Goal: Task Accomplishment & Management: Complete application form

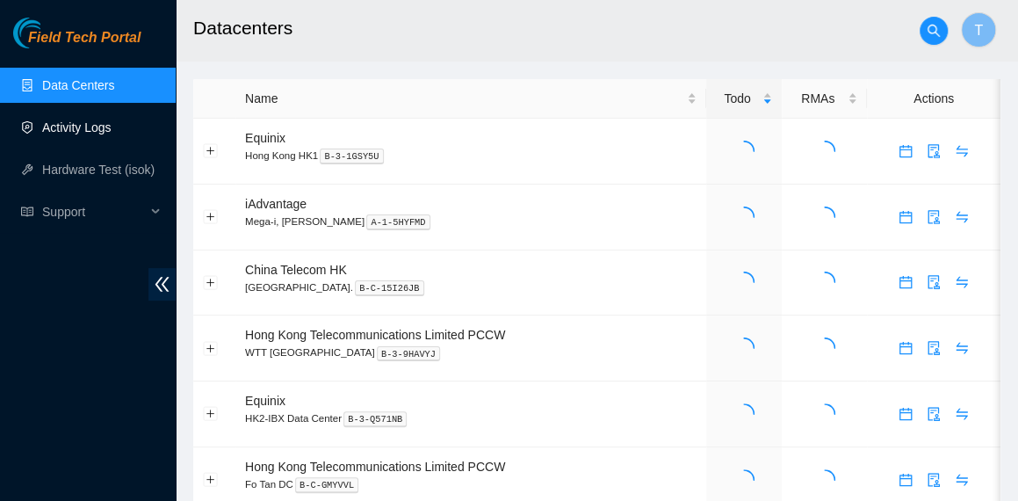
click at [112, 134] on link "Activity Logs" at bounding box center [76, 127] width 69 height 14
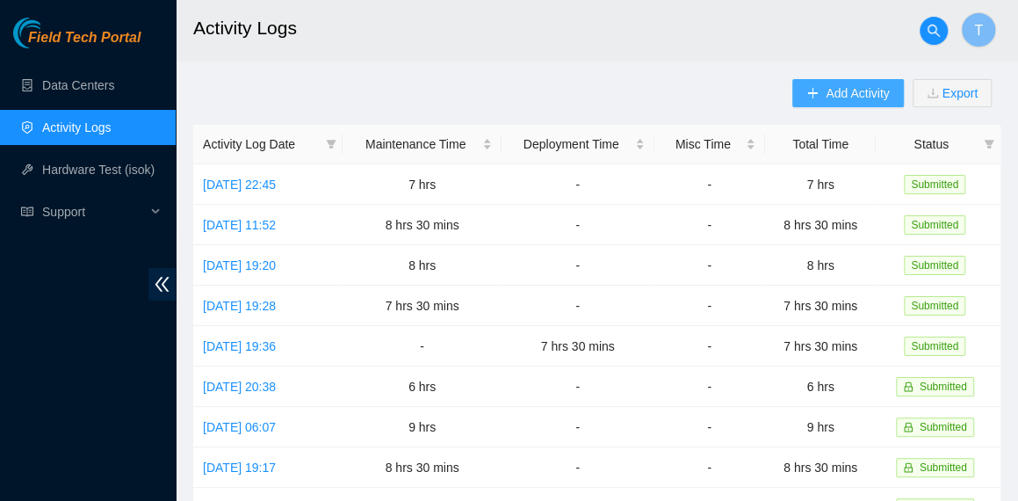
click at [842, 96] on span "Add Activity" at bounding box center [857, 92] width 63 height 19
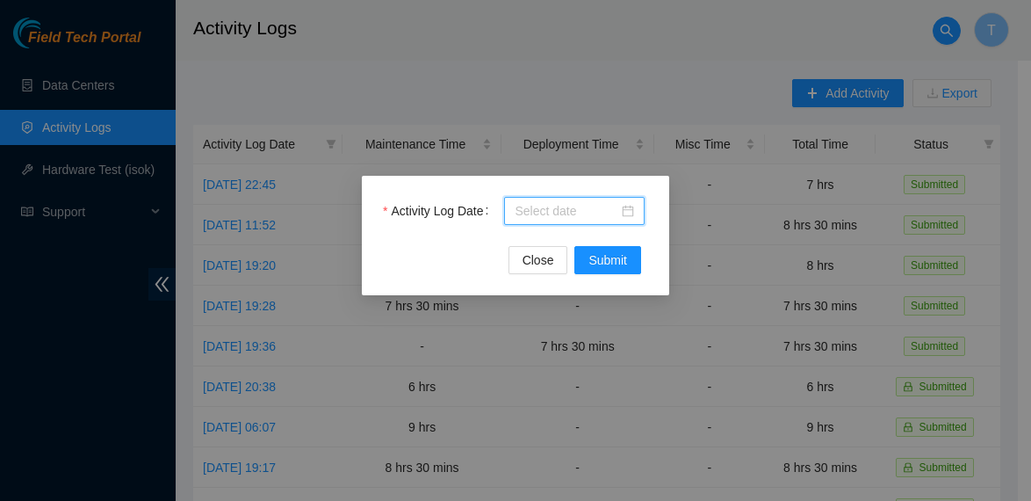
click at [529, 206] on input "Activity Log Date" at bounding box center [567, 210] width 104 height 19
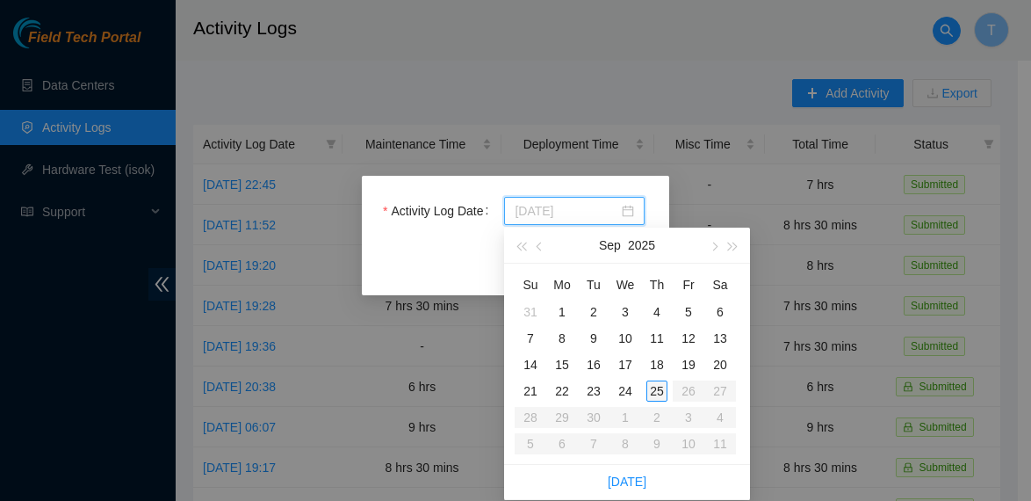
type input "2025-09-25"
click at [651, 381] on div "25" at bounding box center [657, 390] width 21 height 21
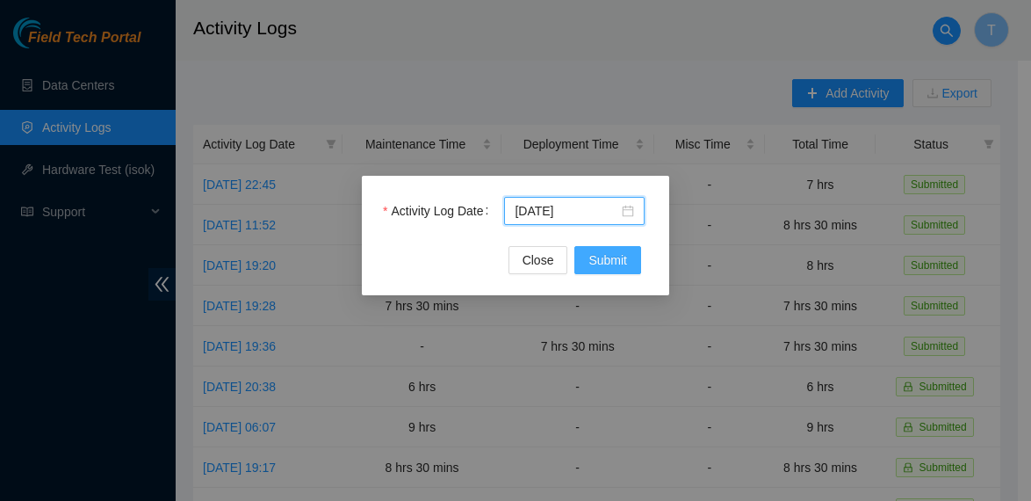
click at [620, 259] on span "Submit" at bounding box center [608, 259] width 39 height 19
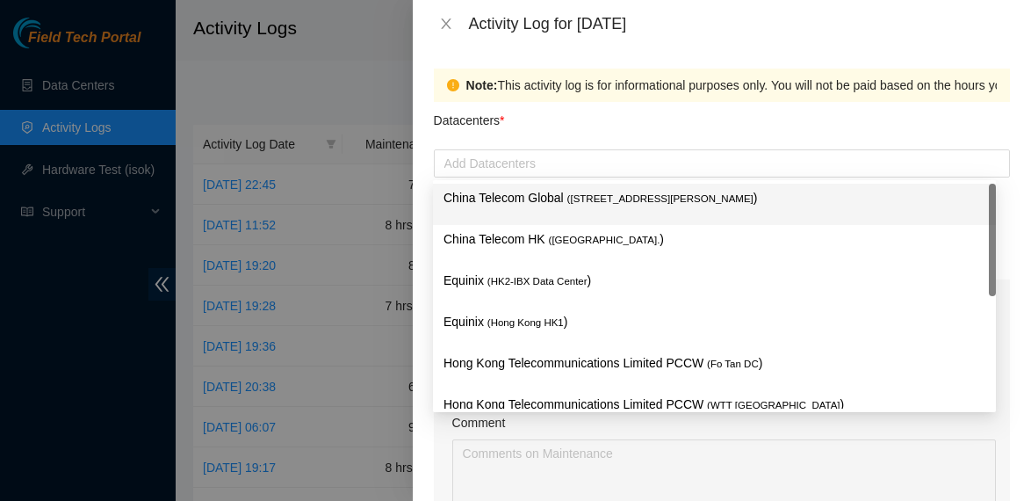
drag, startPoint x: 568, startPoint y: 171, endPoint x: 568, endPoint y: 201, distance: 29.9
click at [568, 170] on div at bounding box center [722, 163] width 568 height 21
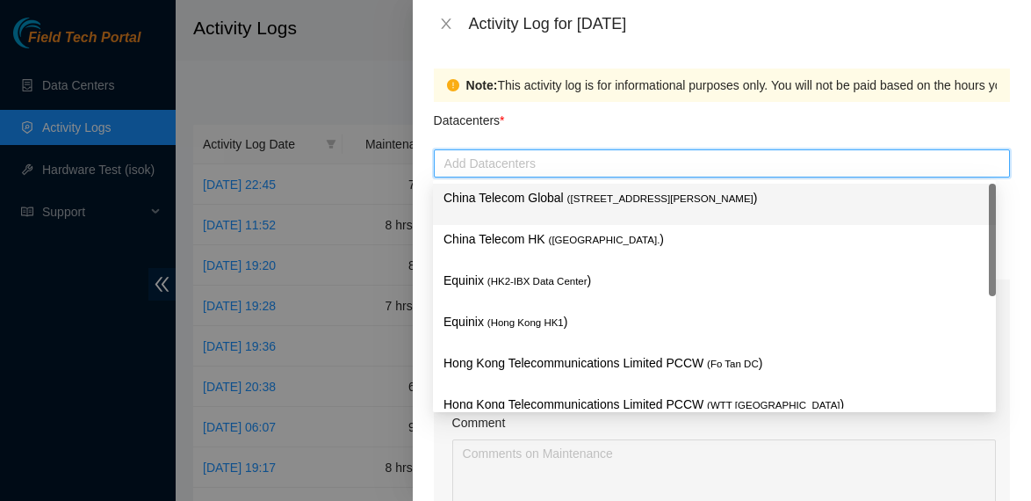
click at [568, 205] on p "China Telecom Global ( Room B11, 2/F, 18 Chun Yat Street, TKO , Hong Kong )" at bounding box center [715, 198] width 542 height 20
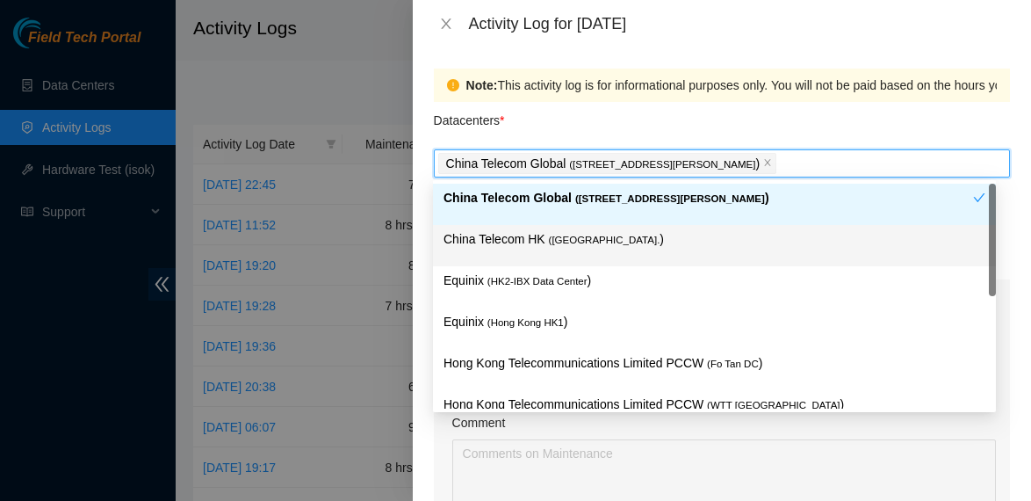
drag, startPoint x: 548, startPoint y: 258, endPoint x: 535, endPoint y: 288, distance: 32.7
click at [547, 259] on div "China Telecom HK ( Hong Kong. )" at bounding box center [715, 245] width 542 height 33
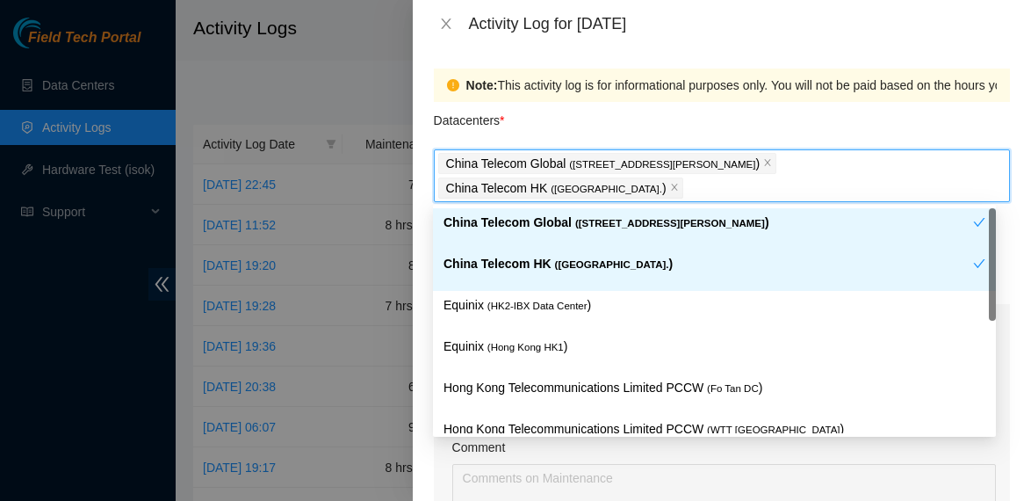
click at [528, 300] on span "( HK2-IBX Data Center" at bounding box center [538, 305] width 100 height 11
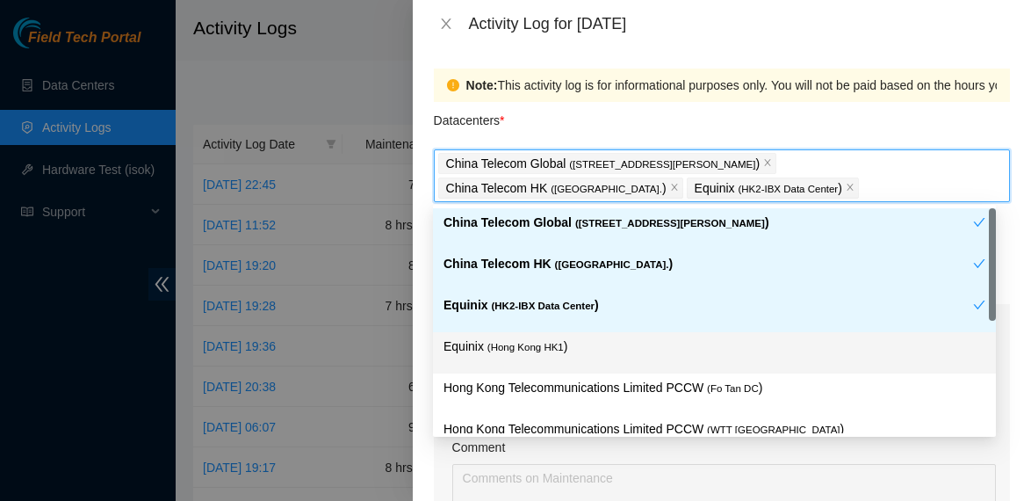
drag, startPoint x: 531, startPoint y: 339, endPoint x: 530, endPoint y: 352, distance: 13.2
click at [530, 342] on div "Equinix ( Hong Kong HK1 )" at bounding box center [714, 352] width 563 height 41
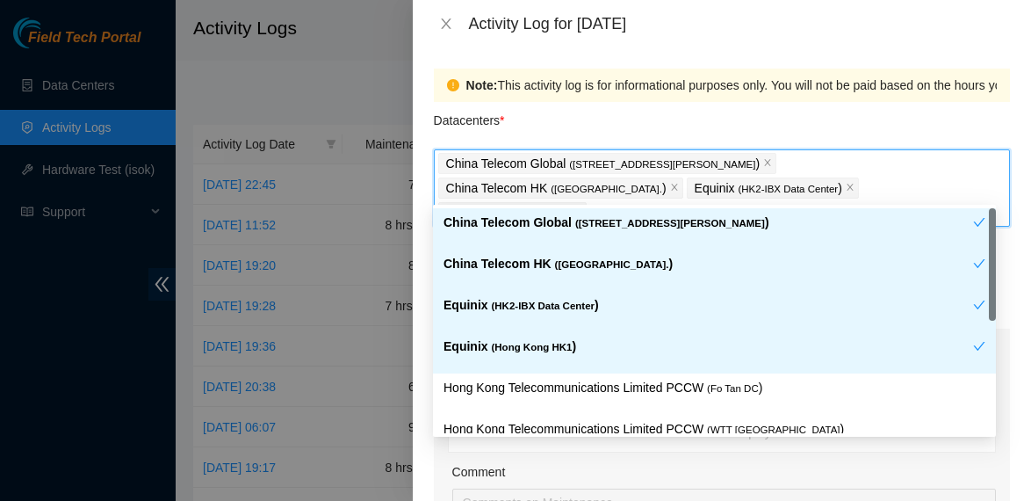
scroll to position [88, 0]
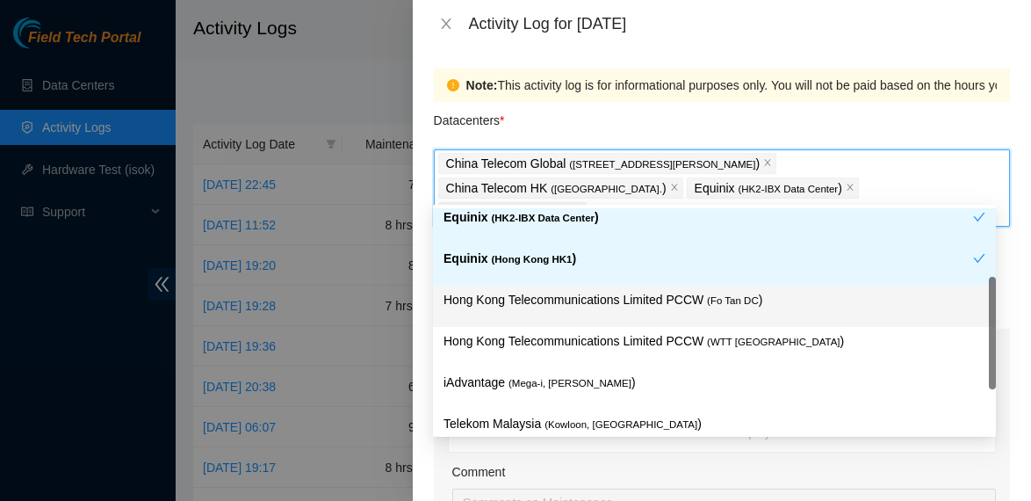
drag, startPoint x: 656, startPoint y: 300, endPoint x: 646, endPoint y: 333, distance: 35.0
click at [657, 300] on p "Hong Kong Telecommunications Limited PCCW ( Fo Tan DC )" at bounding box center [715, 300] width 542 height 20
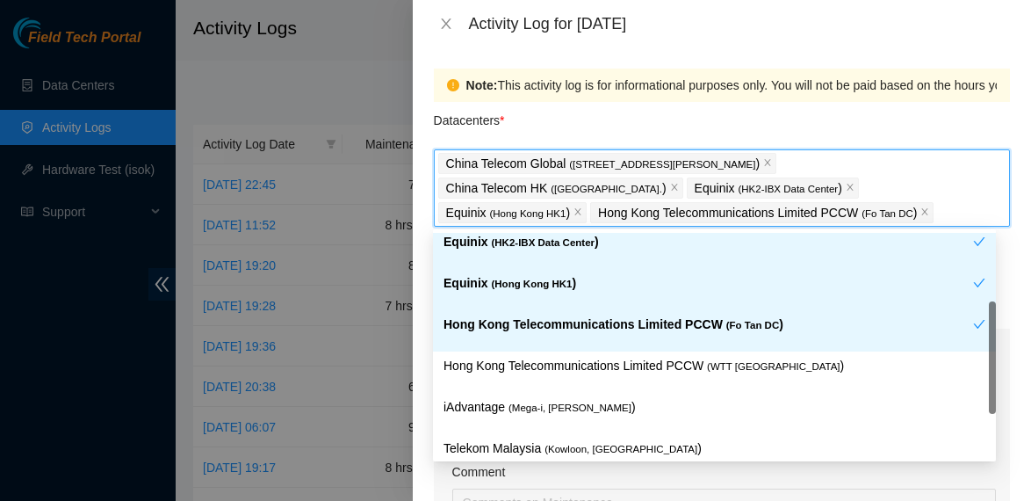
drag, startPoint x: 632, startPoint y: 341, endPoint x: 622, endPoint y: 357, distance: 18.5
click at [631, 344] on div "Hong Kong Telecommunications Limited PCCW ( Fo Tan DC )" at bounding box center [709, 331] width 530 height 33
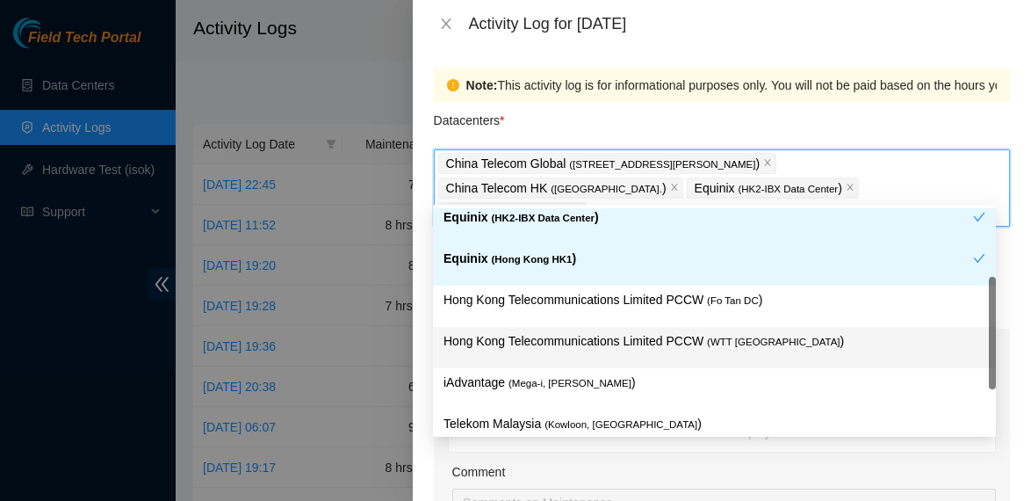
drag, startPoint x: 612, startPoint y: 332, endPoint x: 611, endPoint y: 322, distance: 9.8
click at [612, 331] on p "Hong Kong Telecommunications Limited PCCW ( WTT DC )" at bounding box center [715, 341] width 542 height 20
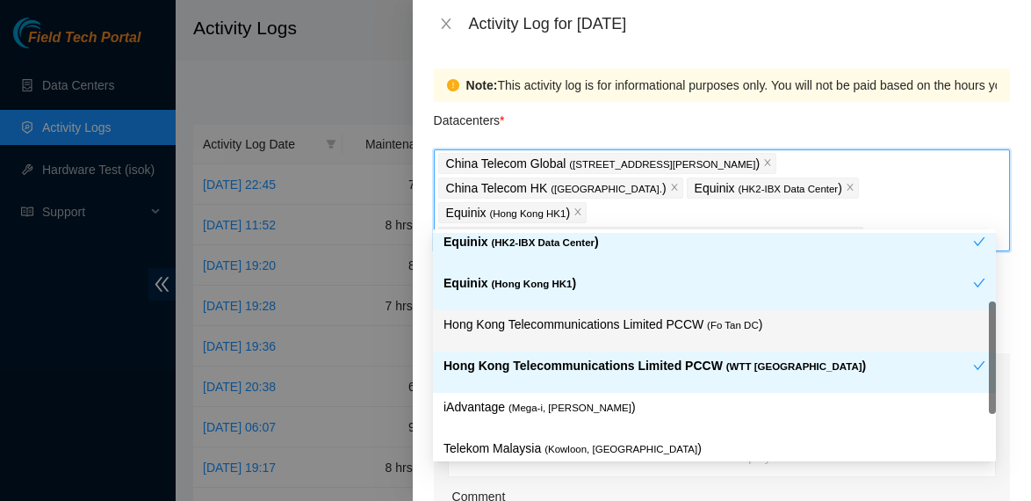
click at [611, 321] on p "Hong Kong Telecommunications Limited PCCW ( Fo Tan DC )" at bounding box center [715, 325] width 542 height 20
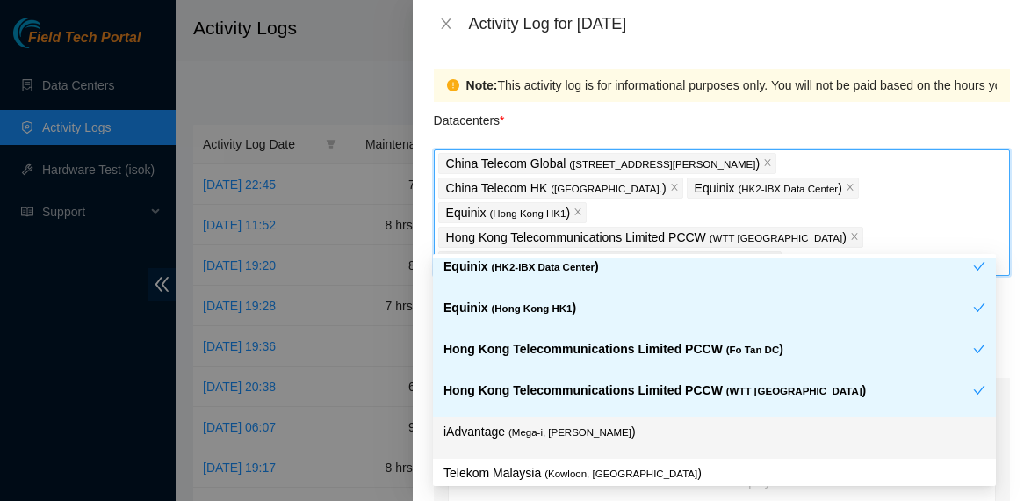
click at [557, 419] on div "iAdvantage ( Mega-i, Chai Wan )" at bounding box center [714, 437] width 563 height 41
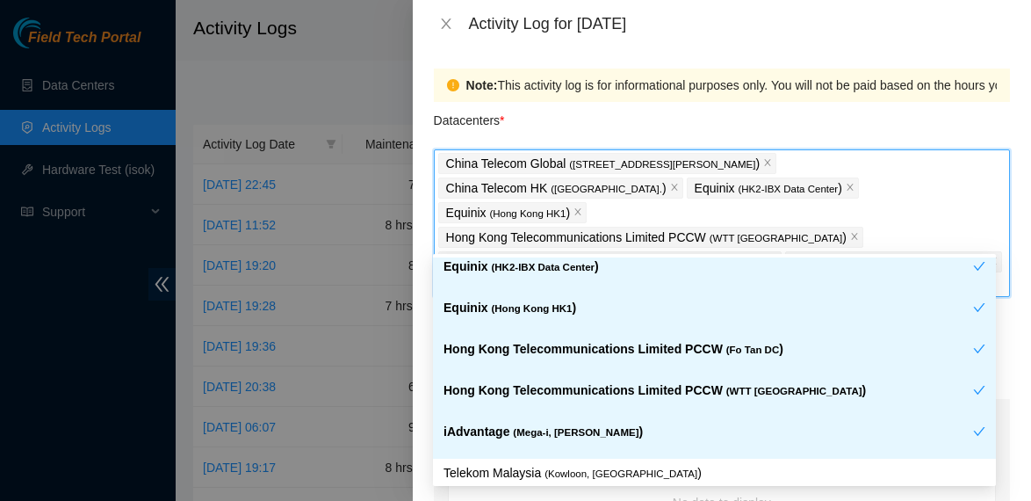
scroll to position [144, 0]
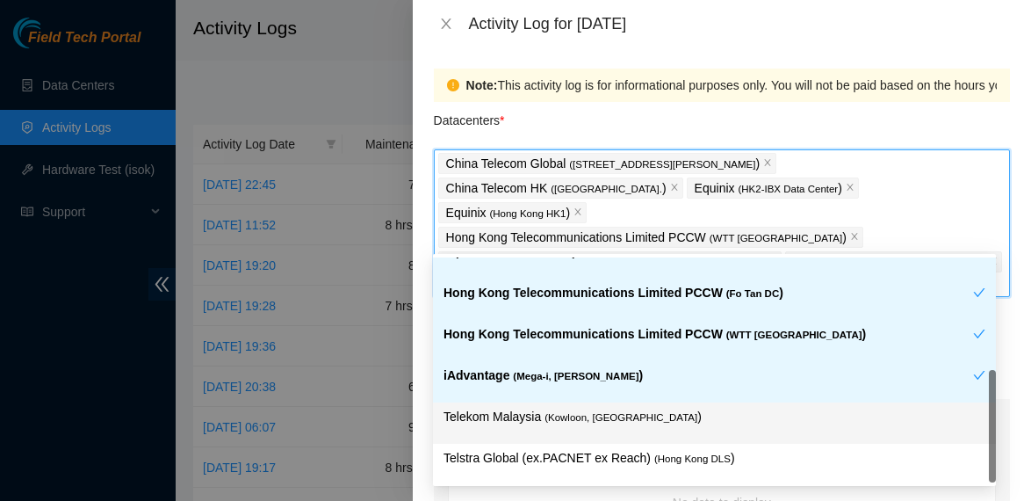
click at [626, 417] on span "( Kowloon, Hong Kong" at bounding box center [621, 417] width 153 height 11
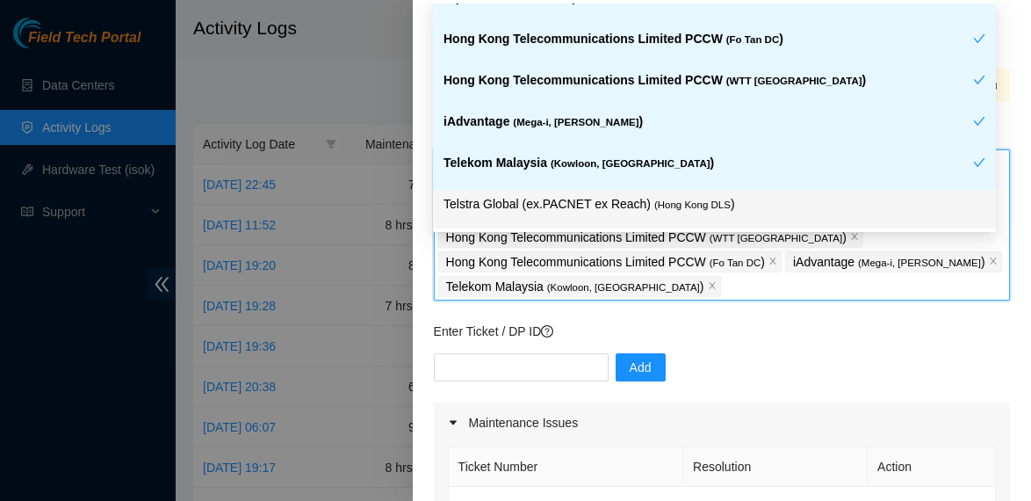
click at [655, 199] on span "( Hong Kong DLS" at bounding box center [693, 204] width 76 height 11
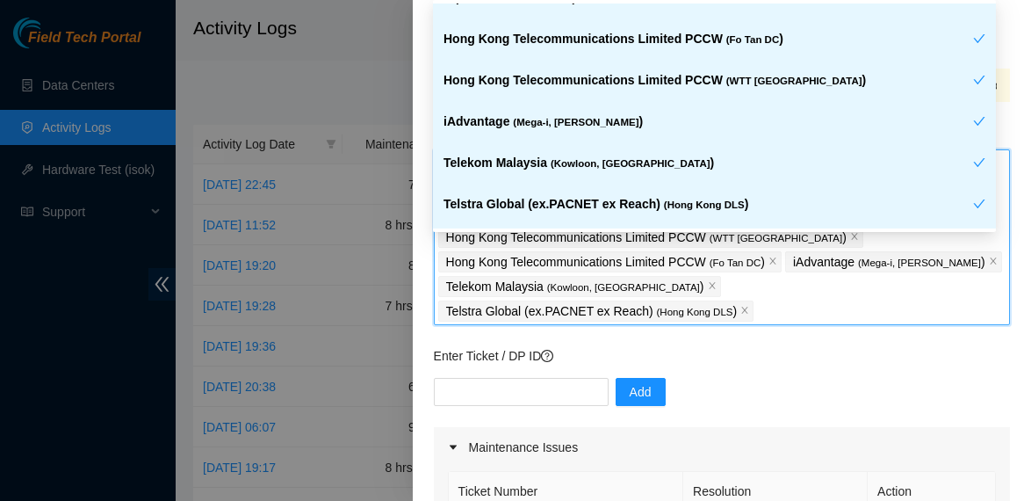
click at [750, 378] on div "Add" at bounding box center [722, 402] width 576 height 49
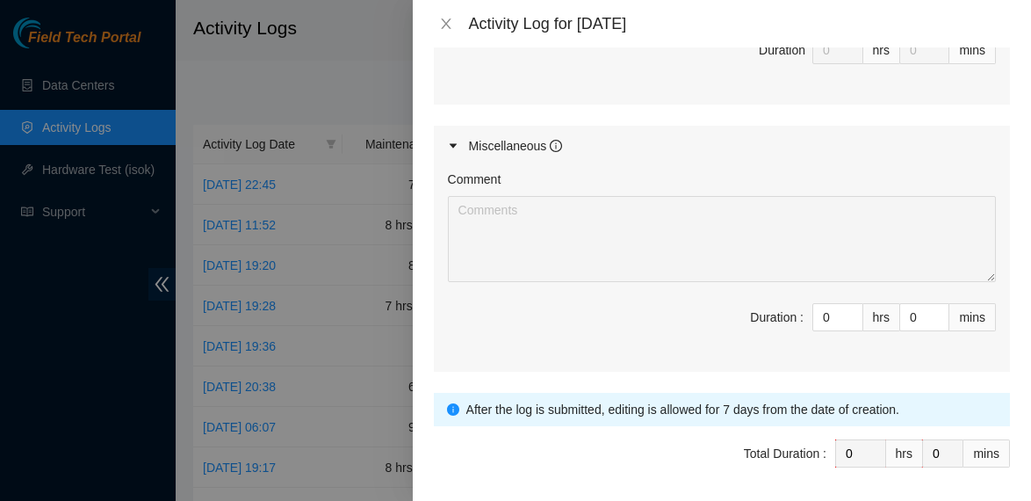
scroll to position [1033, 0]
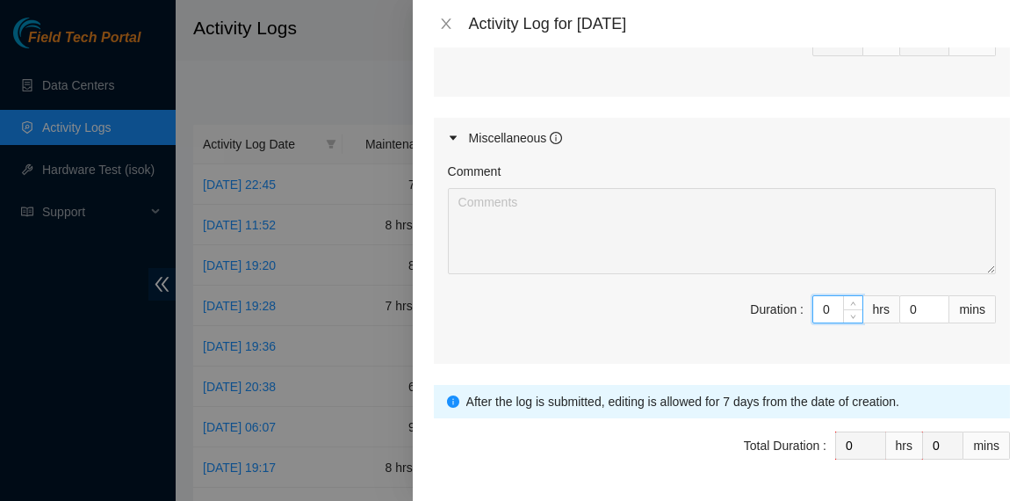
drag, startPoint x: 823, startPoint y: 258, endPoint x: 764, endPoint y: 246, distance: 60.1
click at [764, 295] on span "Duration : 0 hrs 0 mins" at bounding box center [722, 319] width 548 height 49
type input "8"
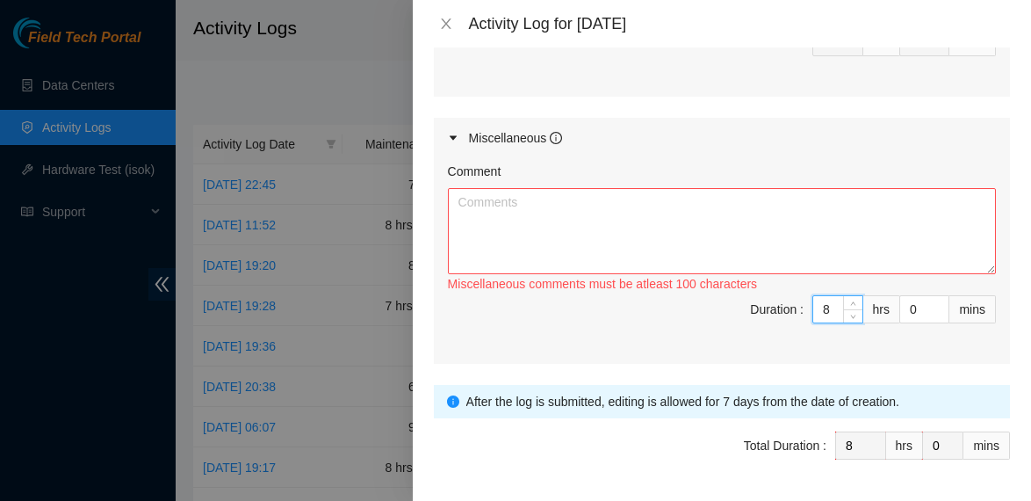
type input "8"
click at [488, 189] on textarea "Comment" at bounding box center [722, 231] width 548 height 86
paste textarea "Comment Comment Comment ……………………………………………………. Arranging and coordinating statio…"
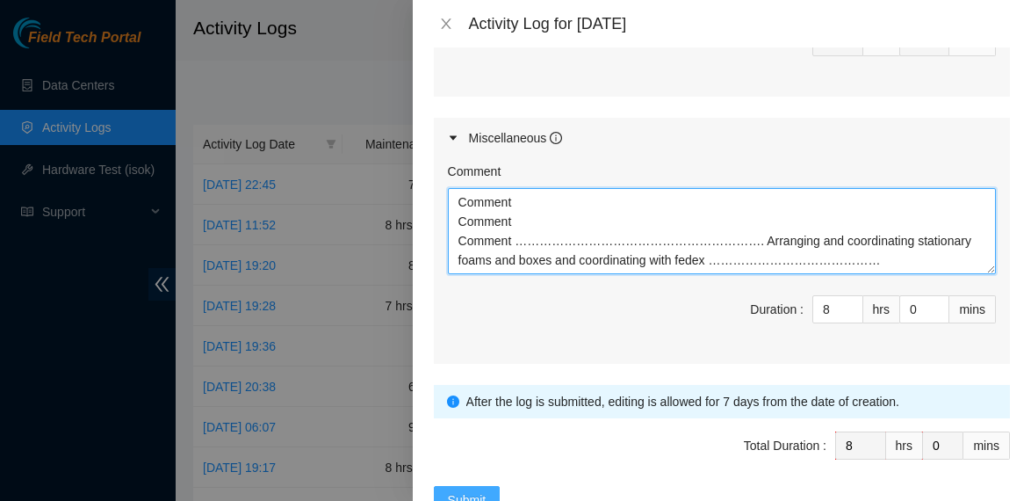
type textarea "Comment Comment Comment ……………………………………………………. Arranging and coordinating statio…"
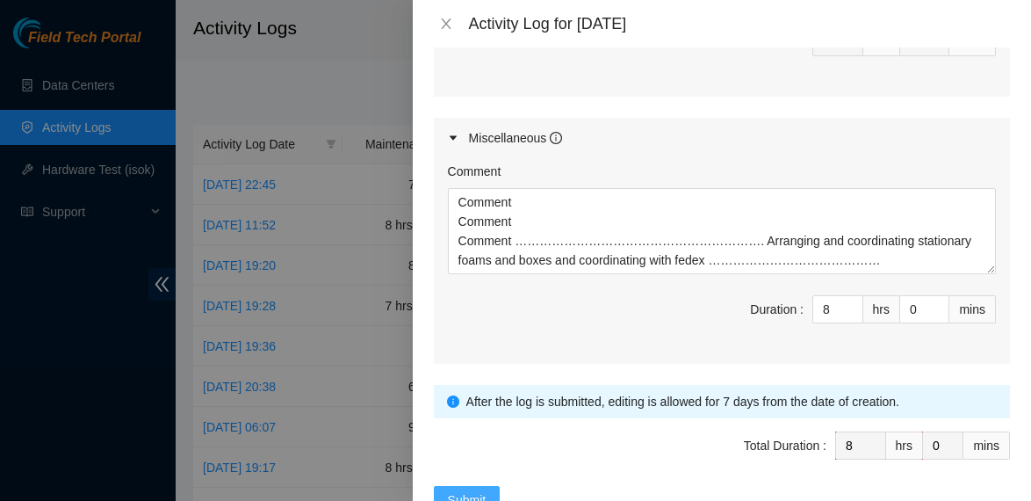
click at [474, 490] on span "Submit" at bounding box center [467, 499] width 39 height 19
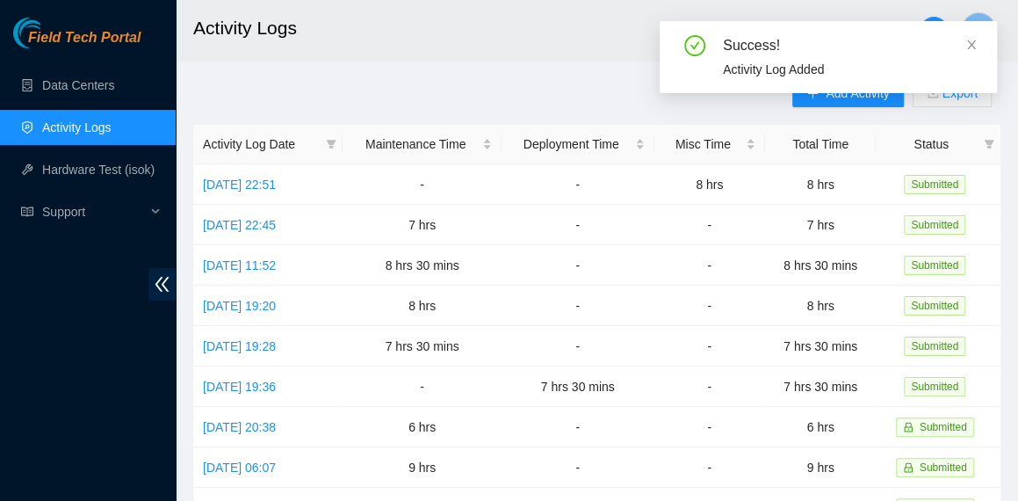
drag, startPoint x: 974, startPoint y: 46, endPoint x: 973, endPoint y: 31, distance: 15.0
click at [973, 45] on icon "close" at bounding box center [972, 45] width 12 height 12
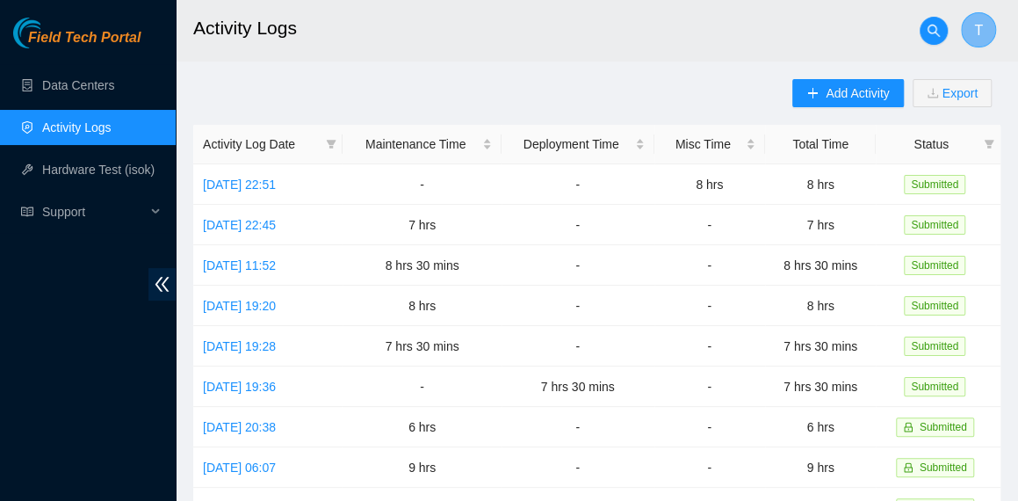
click at [978, 22] on span "T" at bounding box center [978, 30] width 9 height 22
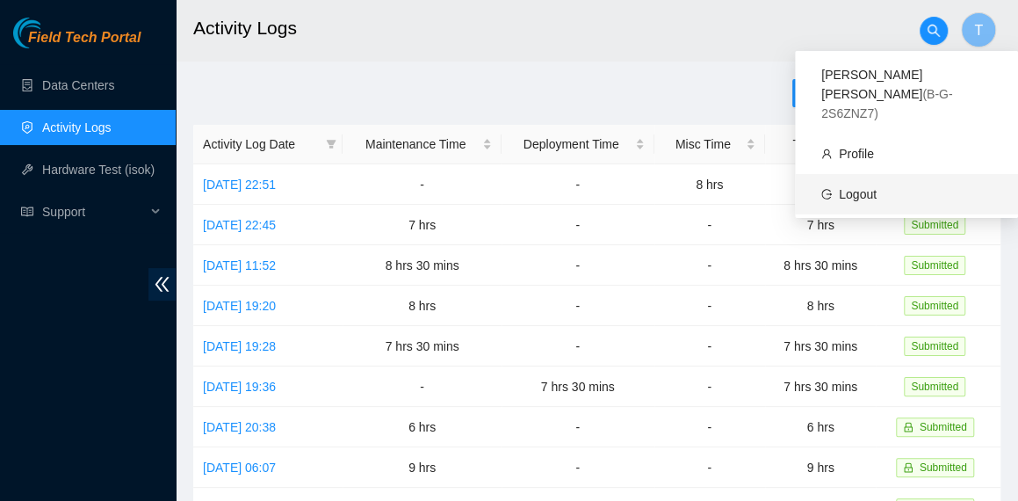
click at [876, 187] on link "Logout" at bounding box center [858, 194] width 38 height 14
